Goal: Ask a question

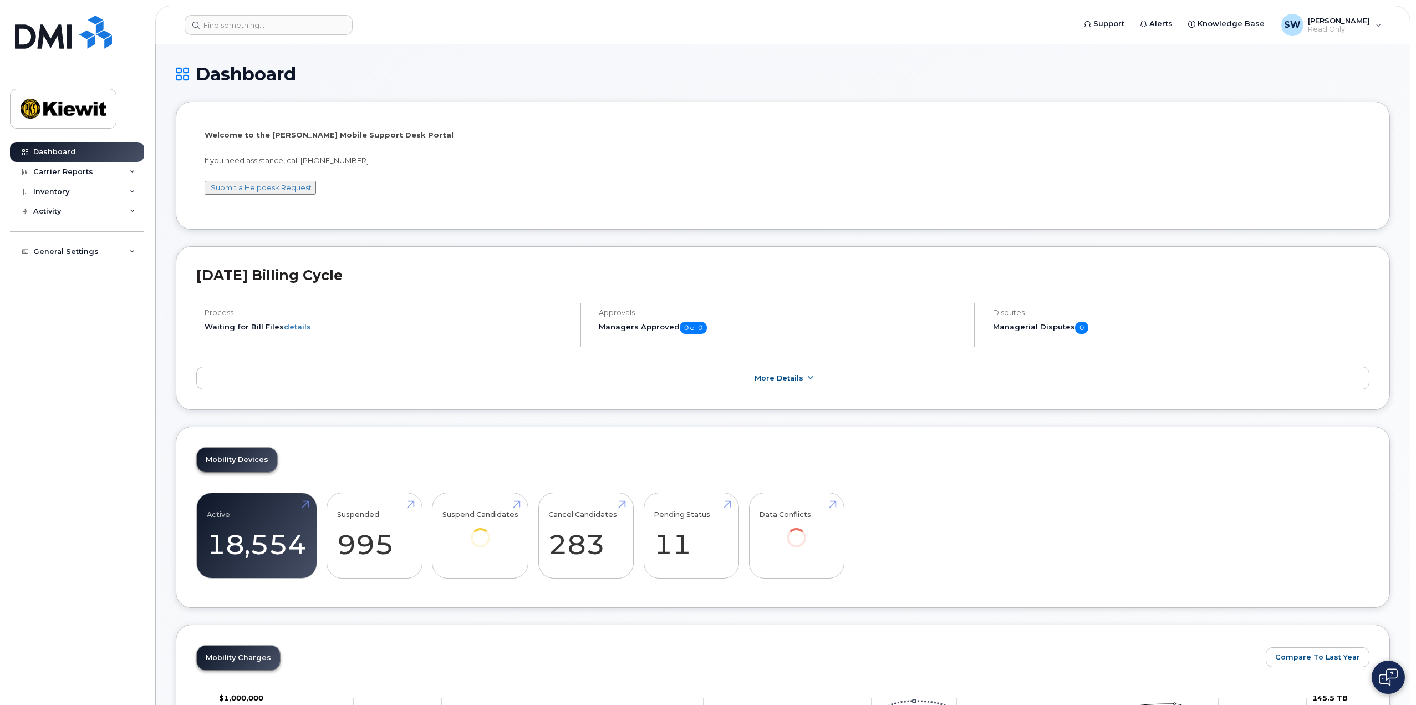
click at [289, 192] on button "Submit a Helpdesk Request" at bounding box center [260, 188] width 111 height 14
click at [264, 186] on link "Submit a Helpdesk Request" at bounding box center [261, 187] width 101 height 9
click at [136, 186] on div "Inventory" at bounding box center [77, 192] width 134 height 20
click at [135, 254] on icon at bounding box center [133, 254] width 6 height 6
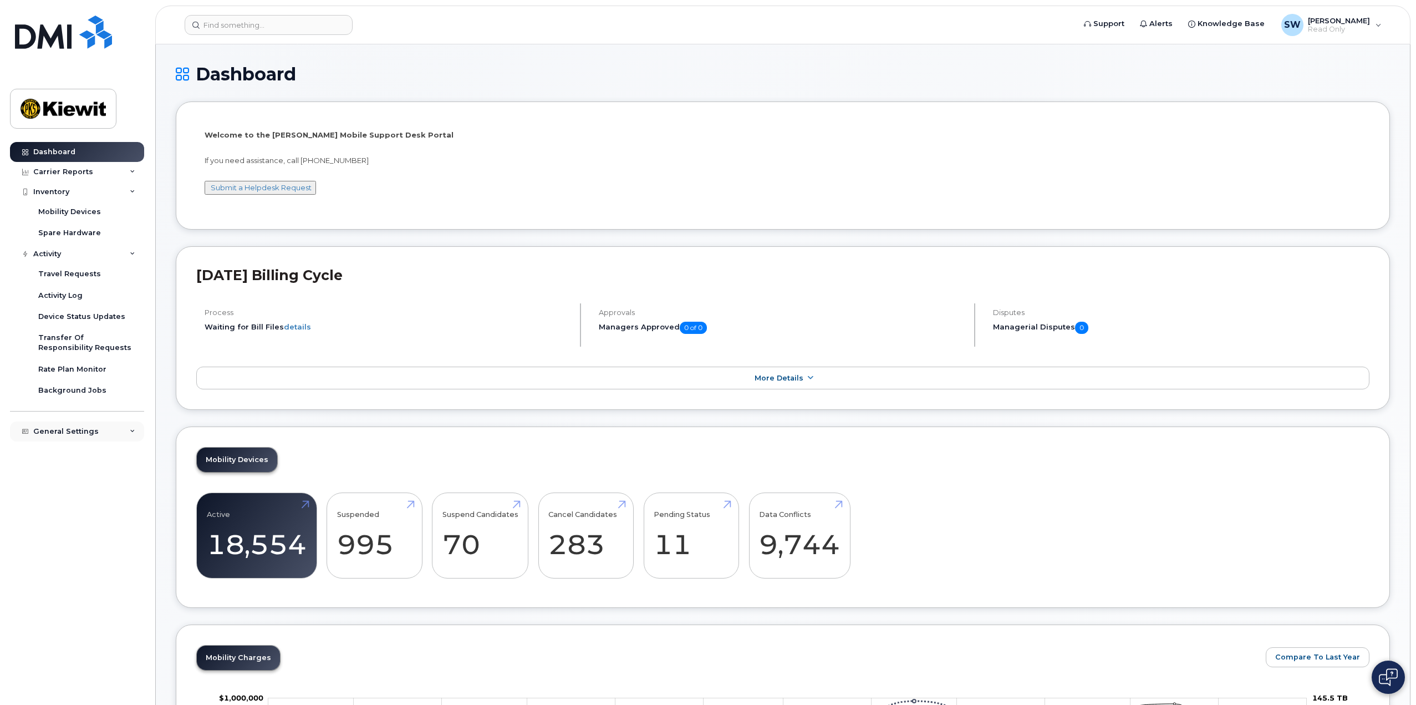
click at [133, 437] on div "General Settings" at bounding box center [77, 431] width 134 height 20
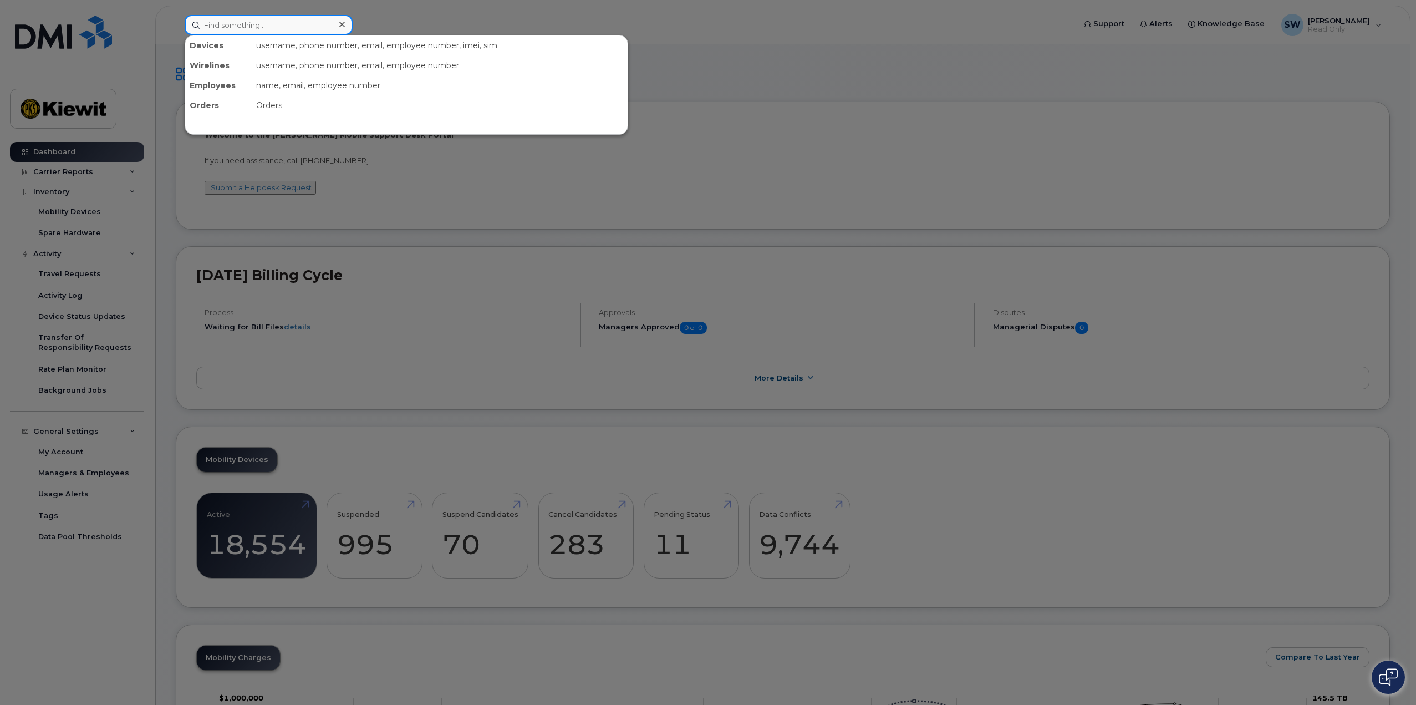
click at [262, 26] on input at bounding box center [269, 25] width 168 height 20
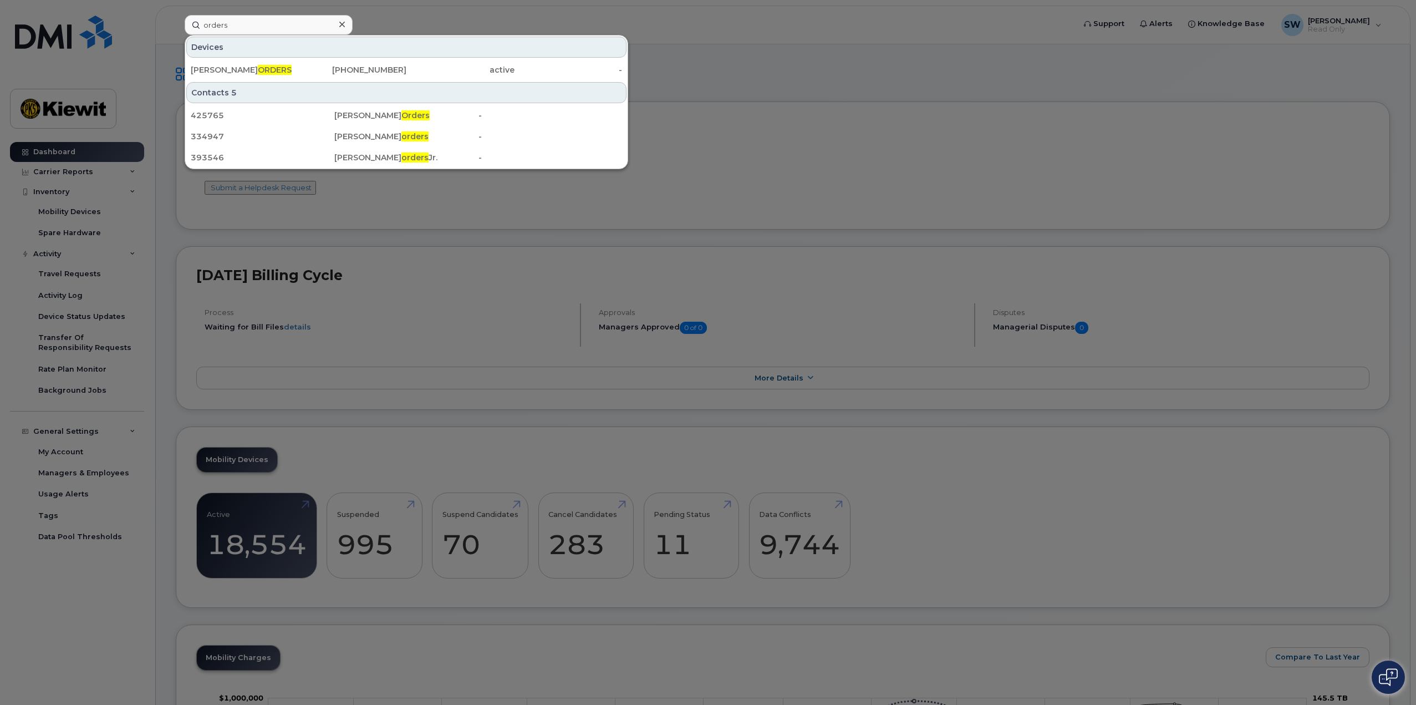
click at [458, 12] on div at bounding box center [708, 352] width 1416 height 705
drag, startPoint x: 225, startPoint y: 29, endPoint x: 160, endPoint y: 30, distance: 64.9
click at [176, 30] on div "orders Devices KEVIN B ORDERS 361-385-0611 active - Contacts 5 425765 Hudson Or…" at bounding box center [626, 25] width 900 height 20
type input "hardware ordering"
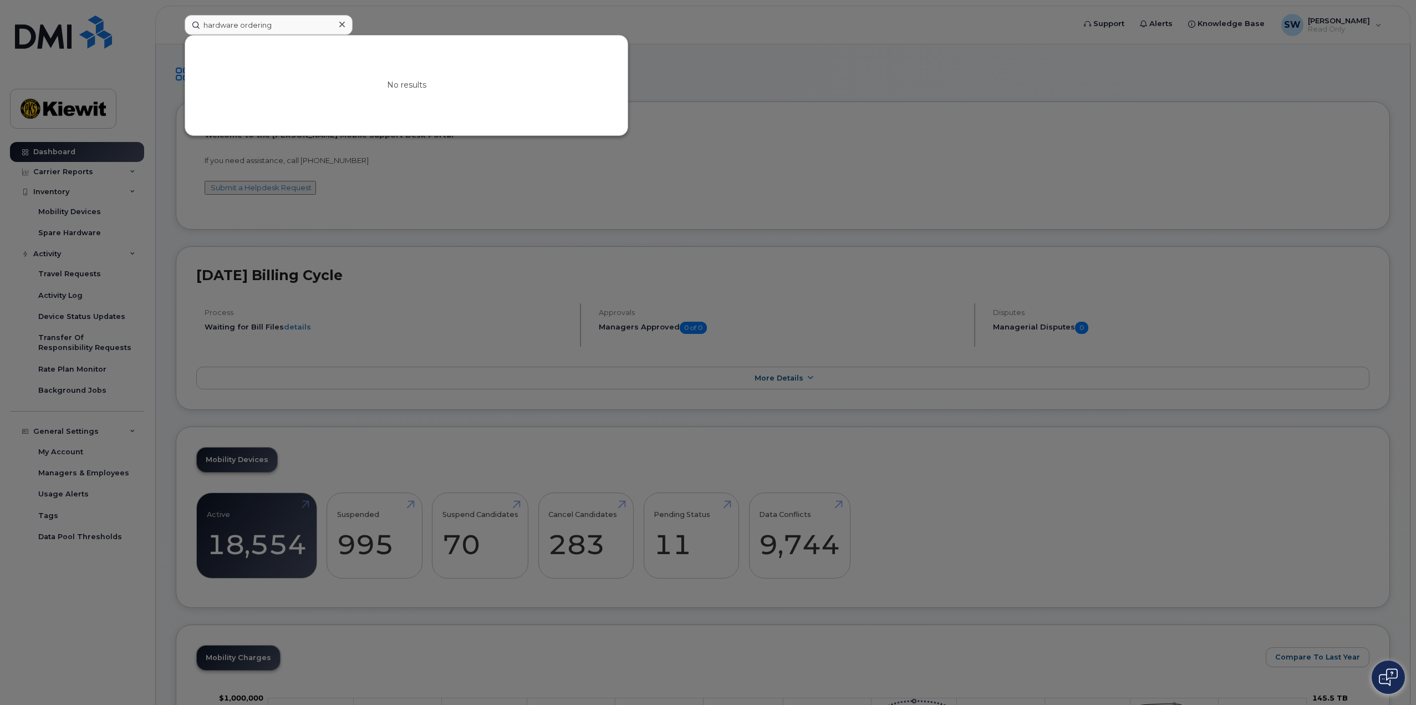
click at [766, 33] on div at bounding box center [708, 352] width 1416 height 705
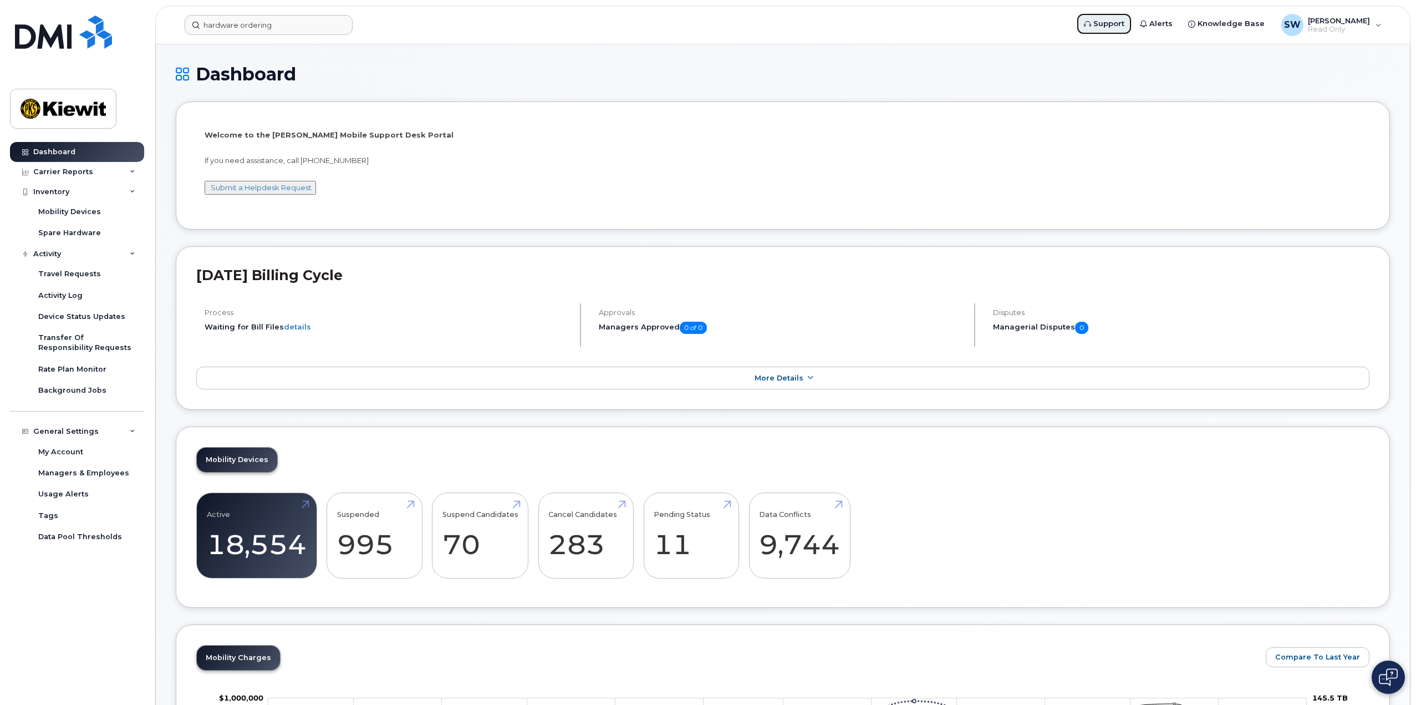
click at [1122, 26] on span "Support" at bounding box center [1108, 23] width 31 height 11
click at [1315, 27] on span "Read Only" at bounding box center [1339, 29] width 62 height 9
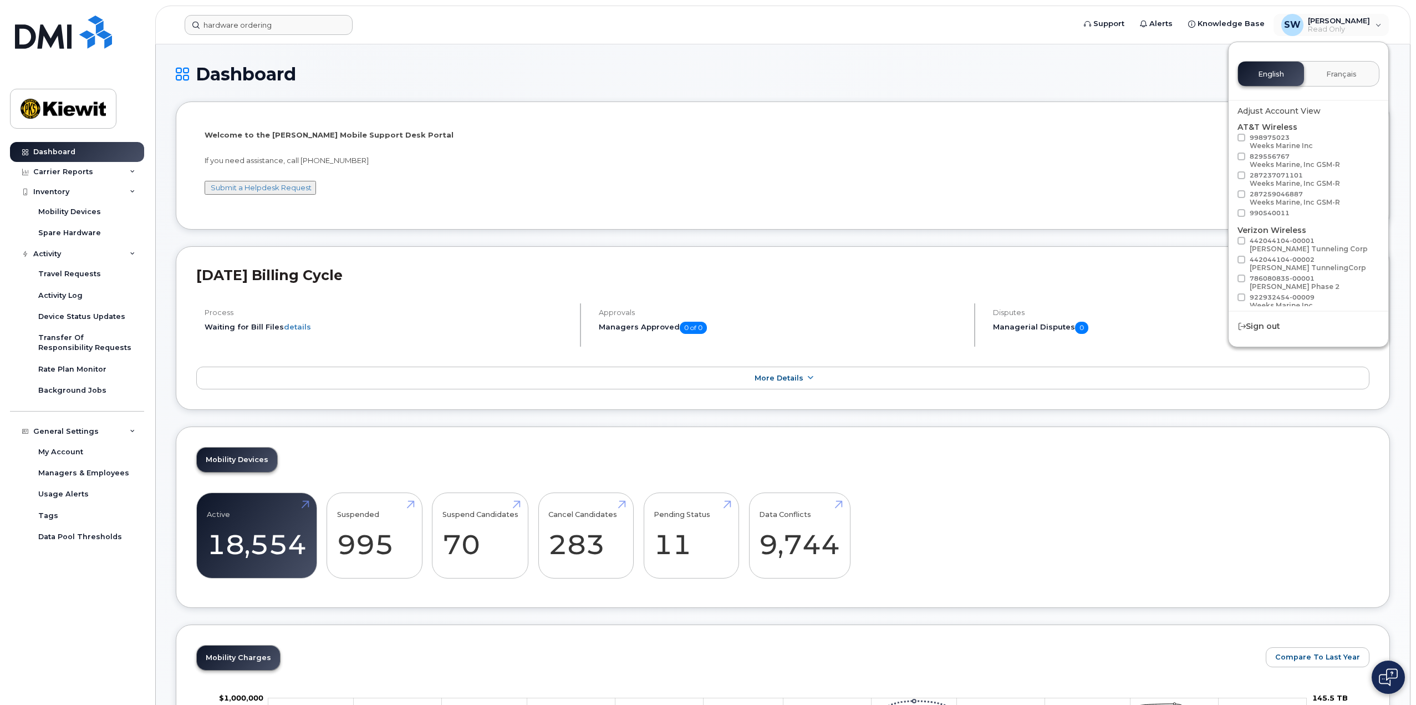
click at [1111, 153] on div "Welcome to the Kiewit Mobile Support Desk Portal If you need assistance, call 8…" at bounding box center [783, 167] width 1157 height 75
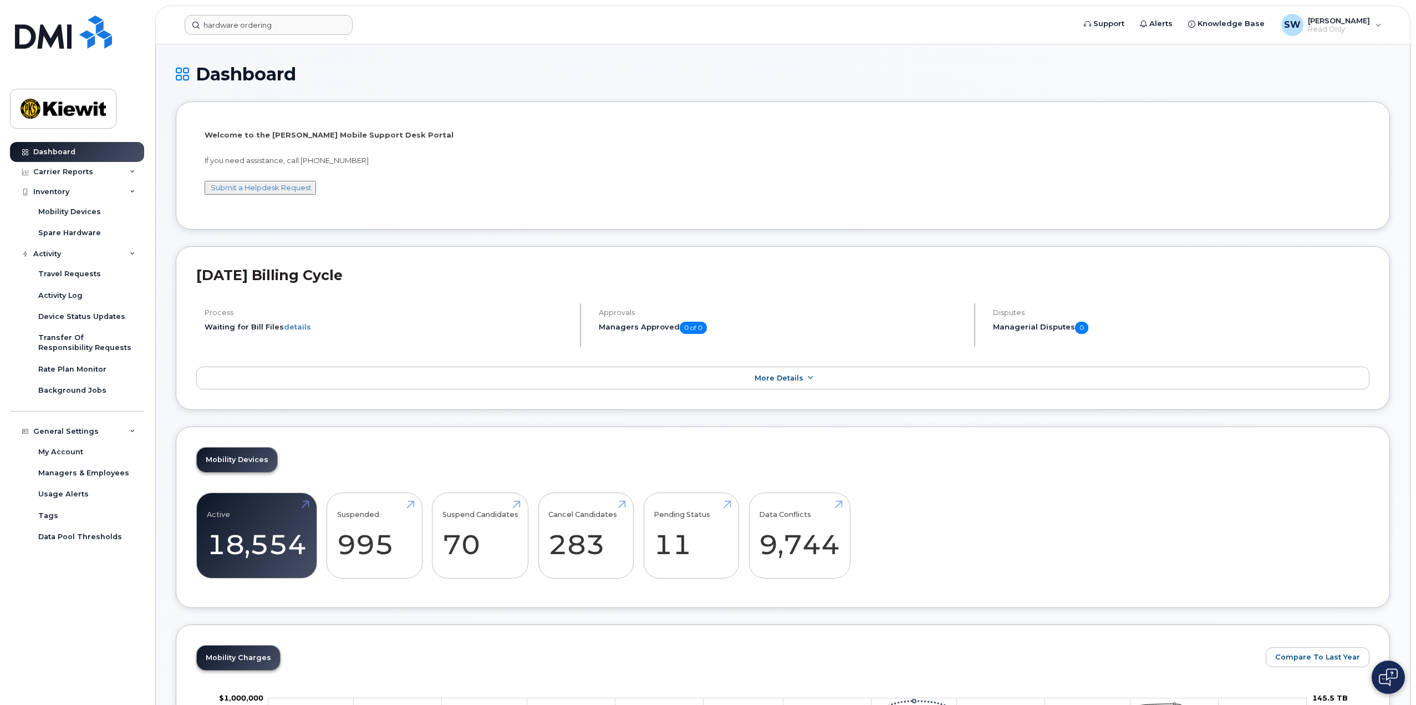
click at [1161, 91] on div "Dashboard" at bounding box center [783, 82] width 1214 height 37
click at [1378, 24] on div "SW Steven Warnock Read Only" at bounding box center [1332, 25] width 116 height 22
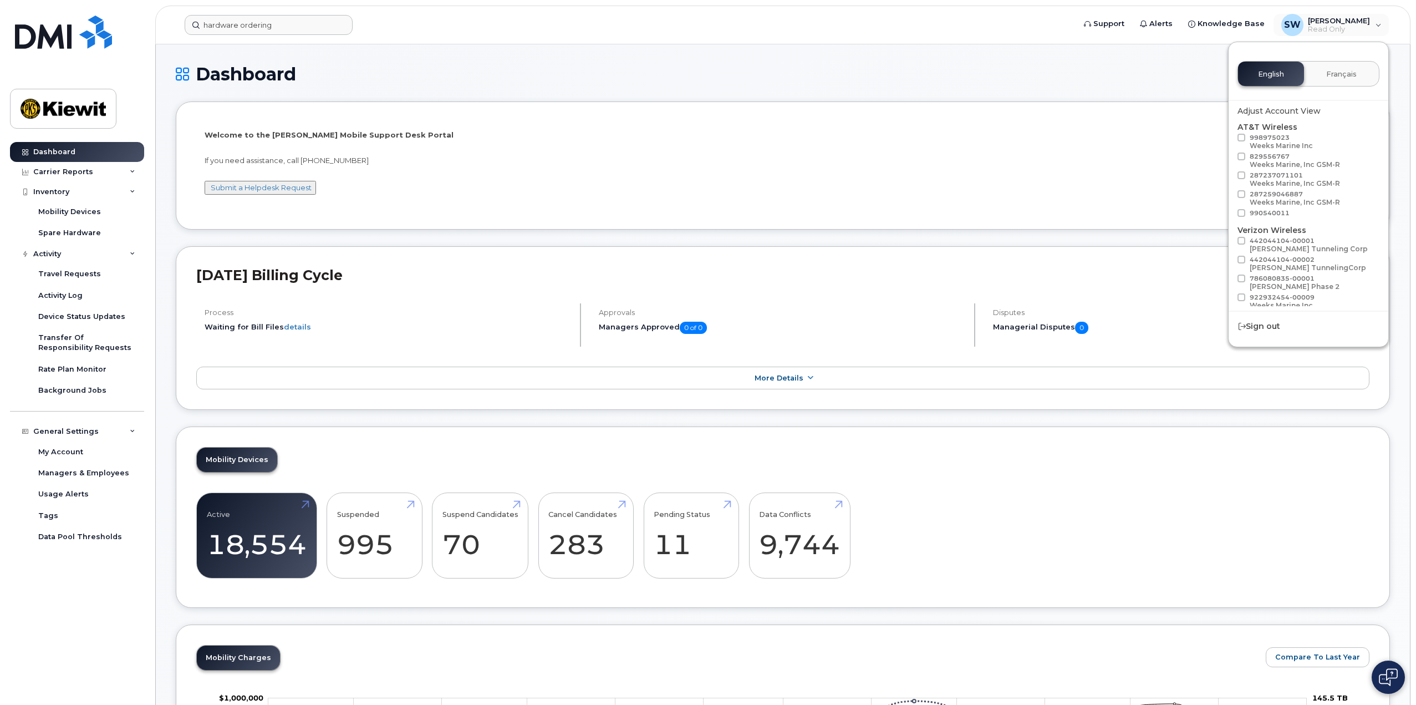
click at [472, 72] on h1 "Dashboard" at bounding box center [783, 73] width 1214 height 19
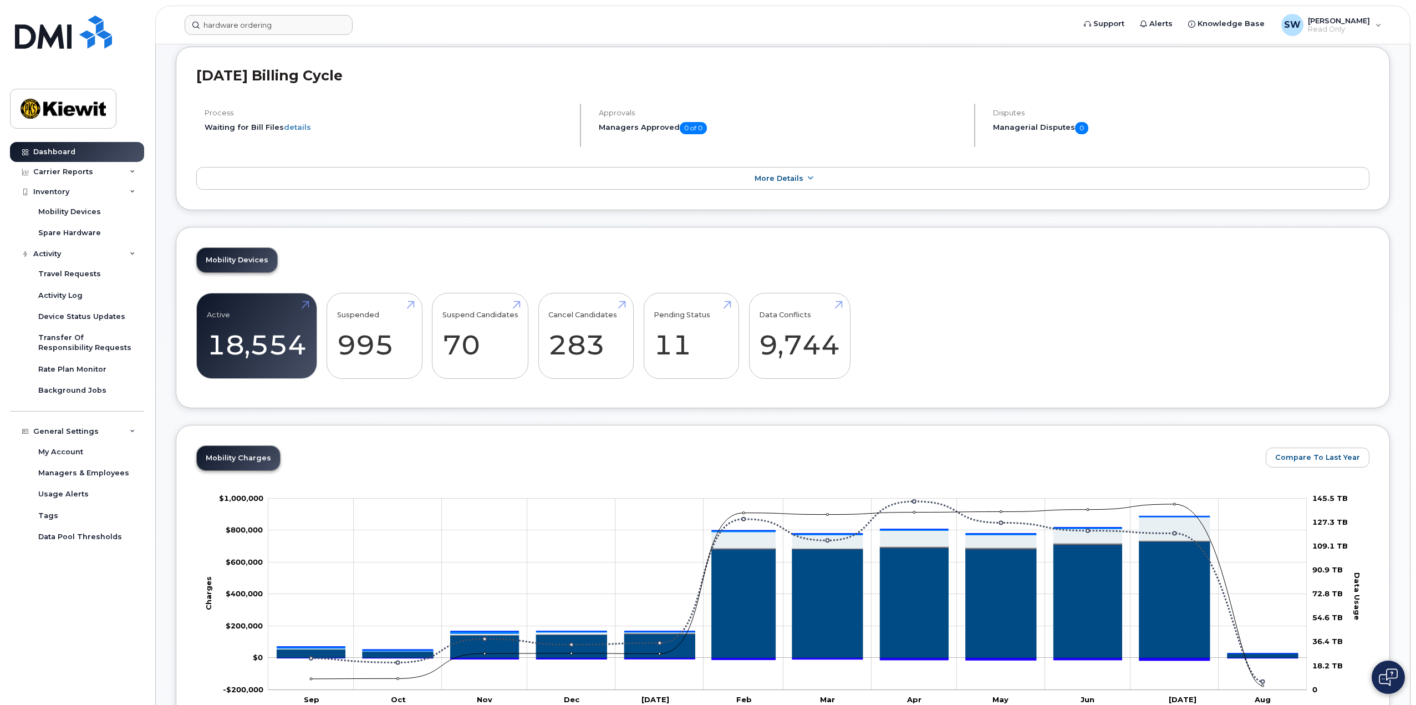
scroll to position [222, 0]
